Goal: Complete application form

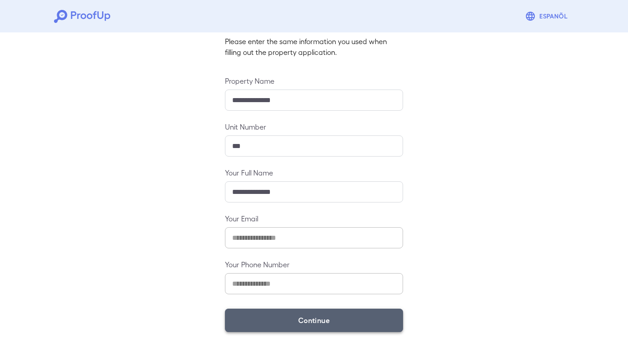
scroll to position [61, 0]
click at [297, 310] on button "Continue" at bounding box center [314, 320] width 178 height 23
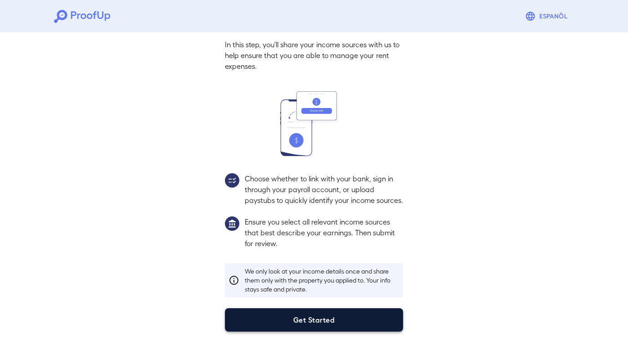
scroll to position [49, 0]
click at [303, 323] on button "Get Started" at bounding box center [314, 319] width 178 height 23
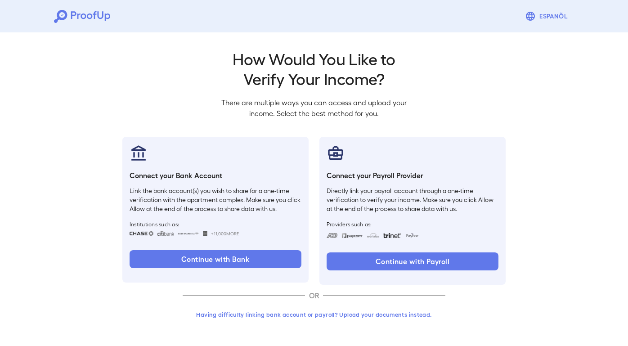
click at [309, 318] on button "Having difficulty linking bank account or payroll? Upload your documents instea…" at bounding box center [314, 314] width 263 height 16
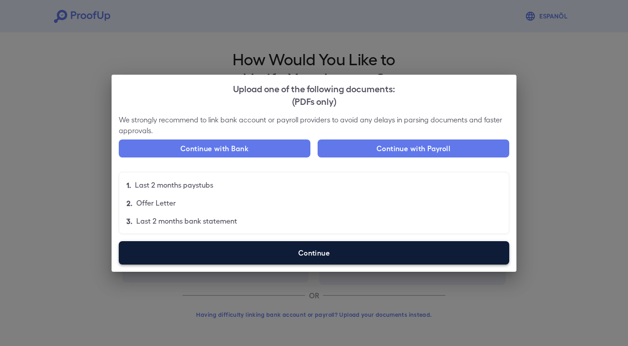
click at [301, 246] on label "Continue" at bounding box center [314, 252] width 390 height 23
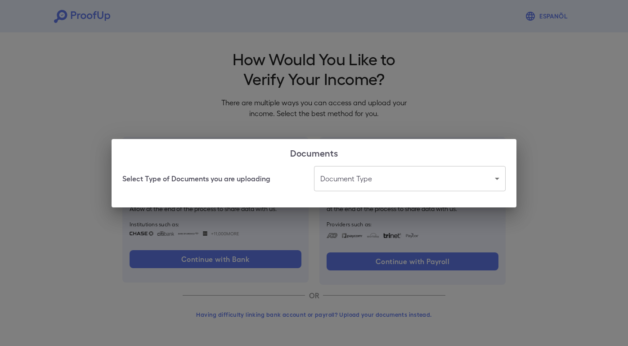
click at [350, 168] on body "Espanõl Go back How Would You Like to Verify Your Income? There are multiple wa…" at bounding box center [314, 172] width 628 height 344
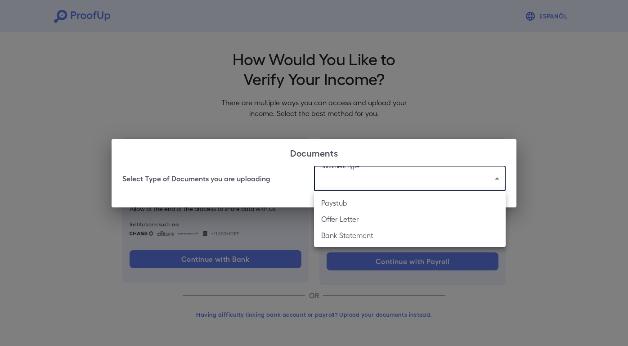
click at [348, 241] on li "Bank Statement" at bounding box center [410, 235] width 192 height 16
type input "**********"
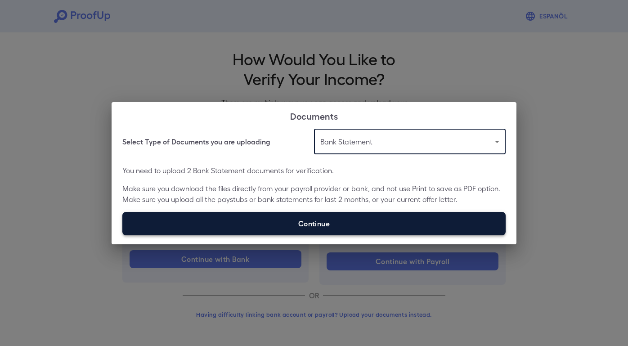
click at [319, 227] on label "Continue" at bounding box center [313, 223] width 383 height 23
click at [123, 235] on input "Continue" at bounding box center [122, 235] width 0 height 0
type input "**********"
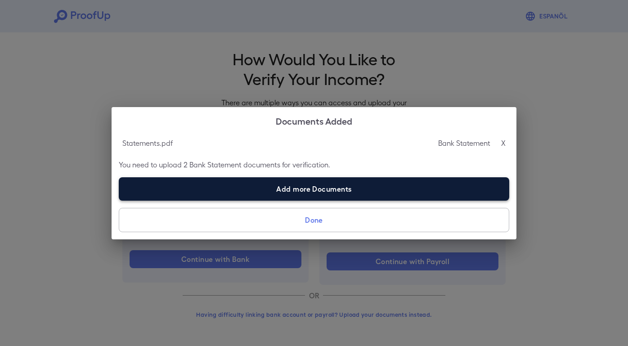
click at [312, 181] on label "Add more Documents" at bounding box center [314, 188] width 390 height 23
click at [119, 200] on input "Add more Documents" at bounding box center [119, 200] width 0 height 0
type input "**********"
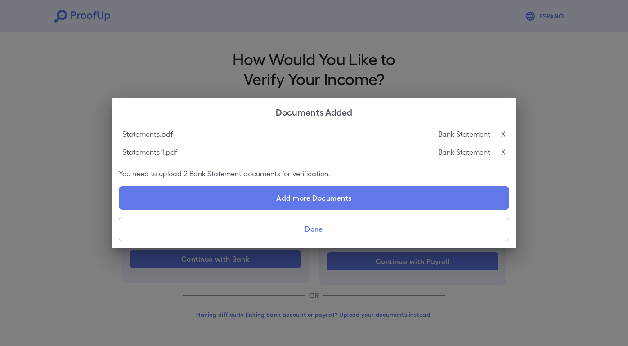
click at [357, 226] on button "Done" at bounding box center [314, 229] width 390 height 24
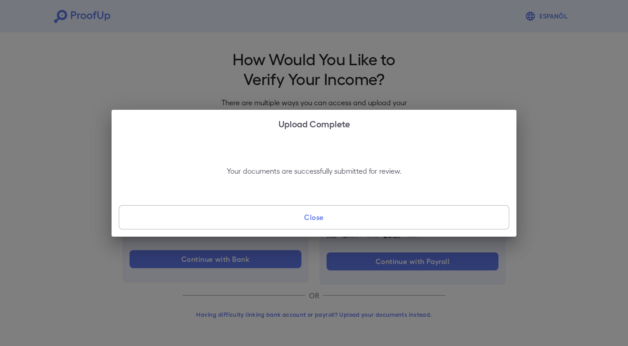
click at [357, 219] on button "Close" at bounding box center [314, 217] width 390 height 24
